Goal: Use online tool/utility: Utilize a website feature to perform a specific function

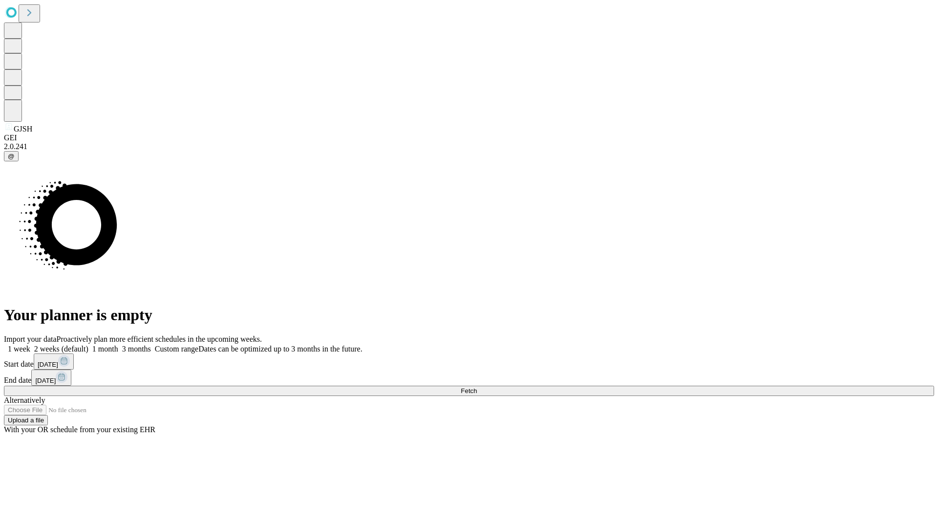
click at [477, 387] on span "Fetch" at bounding box center [469, 390] width 16 height 7
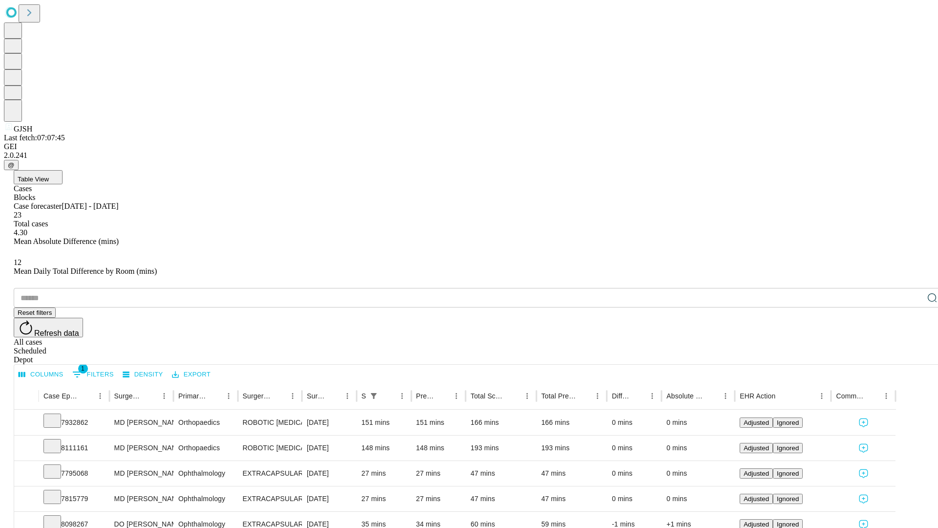
click at [49, 175] on span "Table View" at bounding box center [33, 178] width 31 height 7
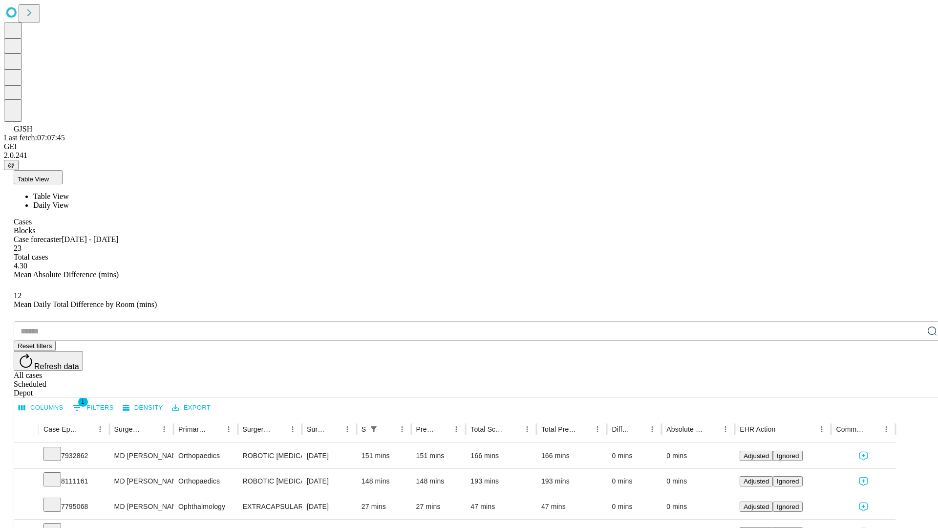
click at [69, 201] on span "Daily View" at bounding box center [51, 205] width 36 height 8
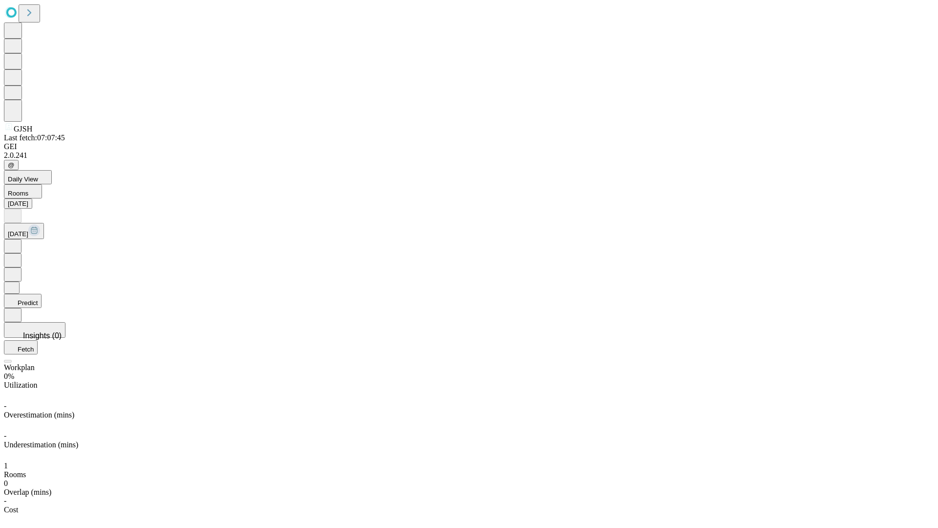
click at [42, 294] on button "Predict" at bounding box center [23, 301] width 38 height 14
